Goal: Task Accomplishment & Management: Manage account settings

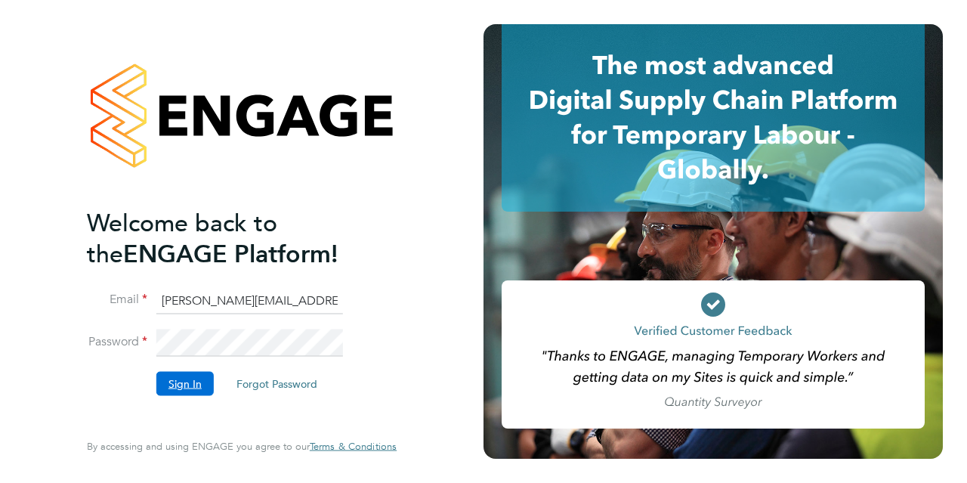
click at [188, 377] on button "Sign In" at bounding box center [184, 383] width 57 height 24
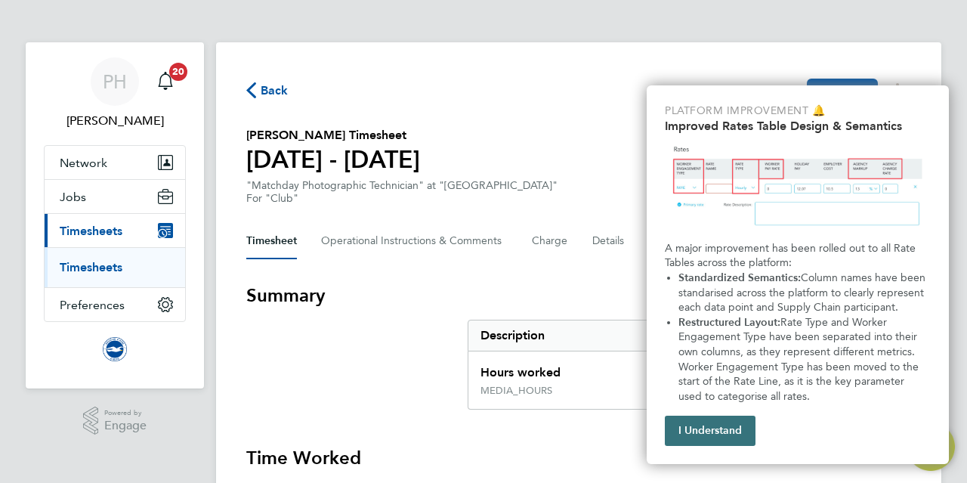
click at [734, 428] on button "I Understand" at bounding box center [710, 431] width 91 height 30
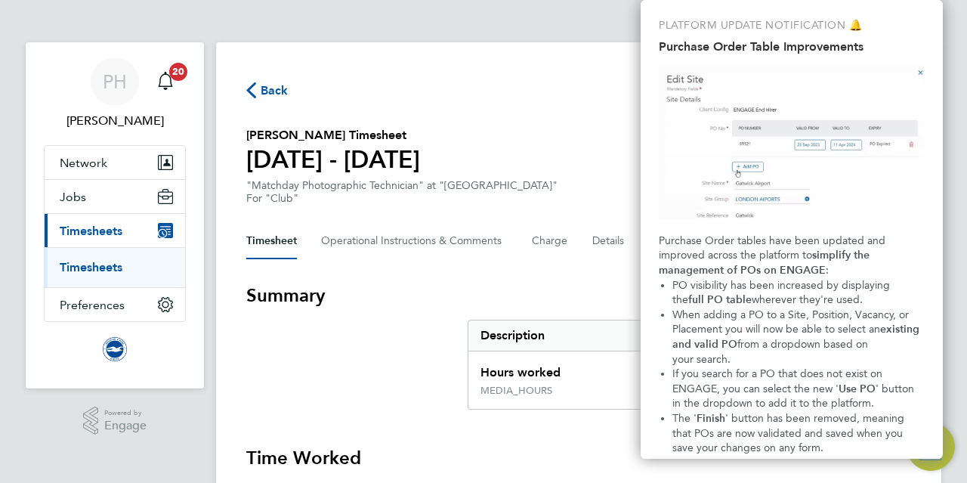
scroll to position [64, 0]
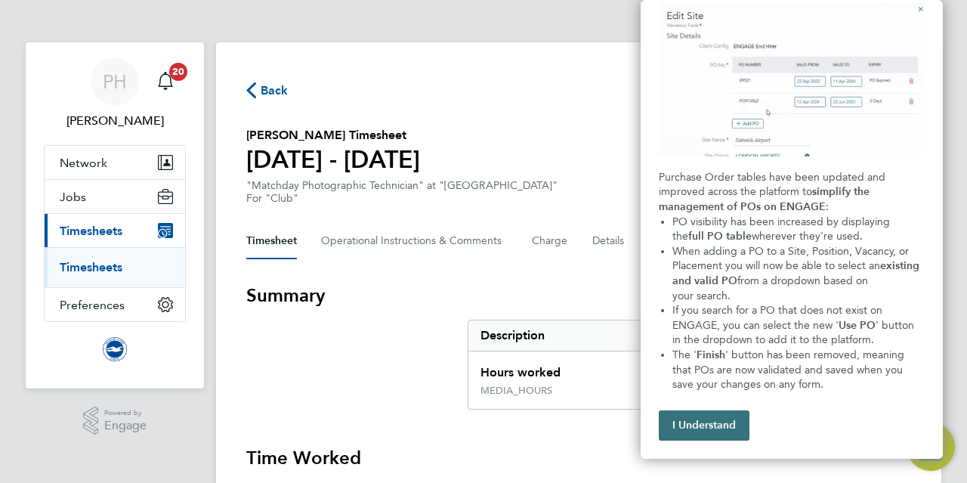
click at [705, 428] on button "I Understand" at bounding box center [704, 425] width 91 height 30
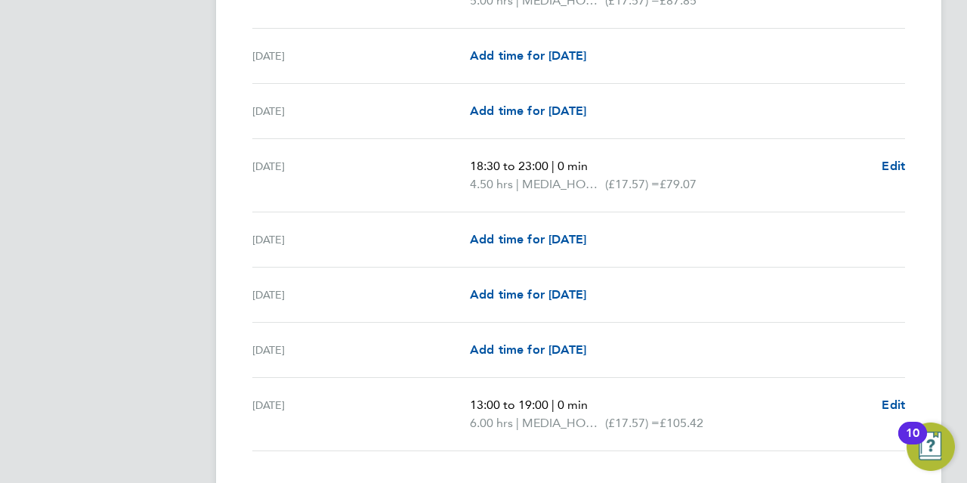
scroll to position [1978, 0]
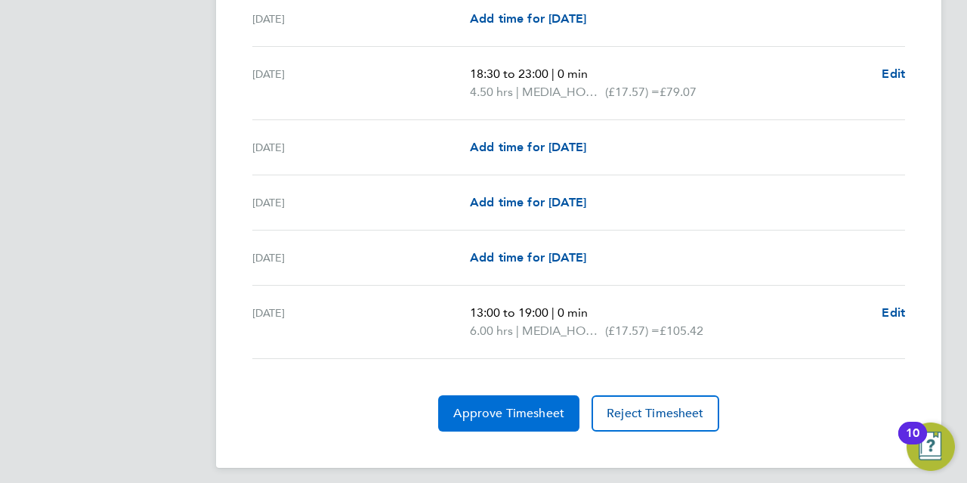
click at [505, 406] on span "Approve Timesheet" at bounding box center [508, 413] width 111 height 15
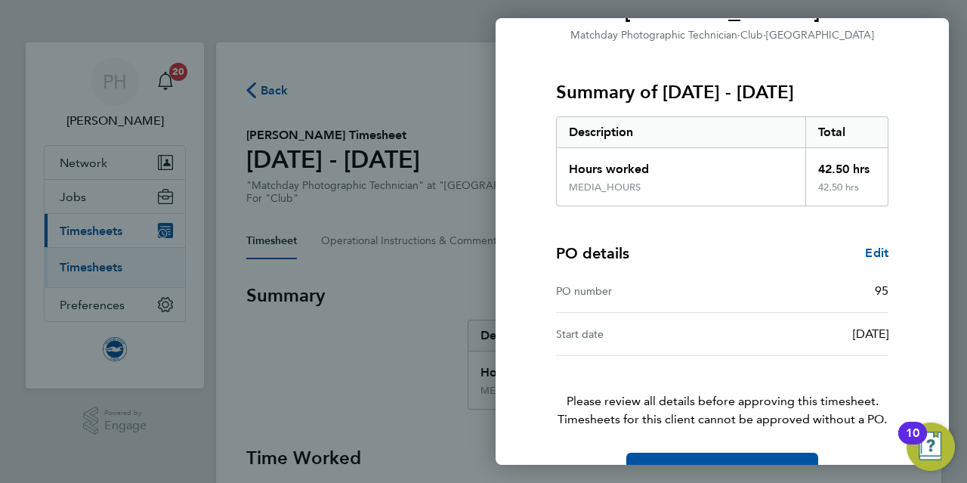
scroll to position [196, 0]
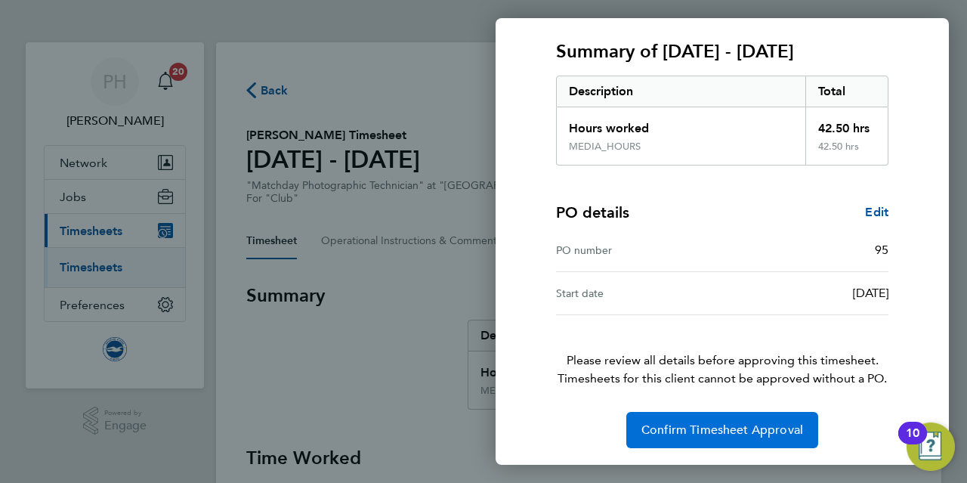
click at [723, 428] on span "Confirm Timesheet Approval" at bounding box center [722, 429] width 162 height 15
